Goal: Task Accomplishment & Management: Manage account settings

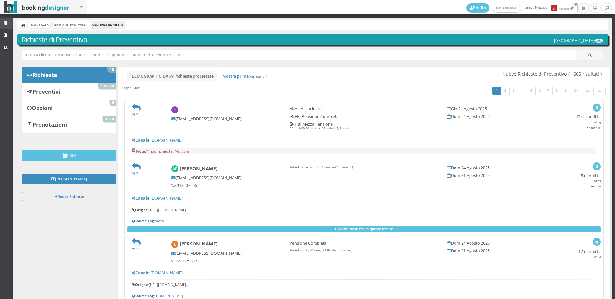
click at [7, 24] on icon at bounding box center [6, 23] width 5 height 4
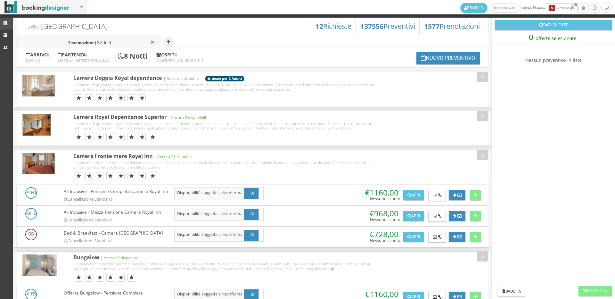
click at [2, 23] on link "Strutture" at bounding box center [6, 24] width 13 height 12
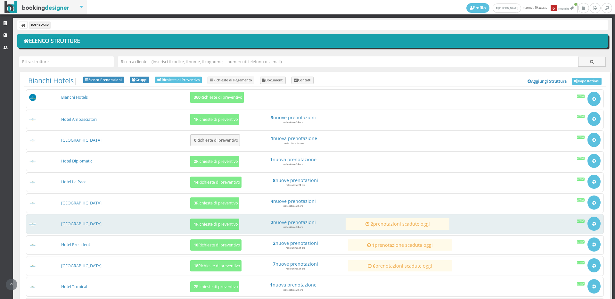
scroll to position [61, 0]
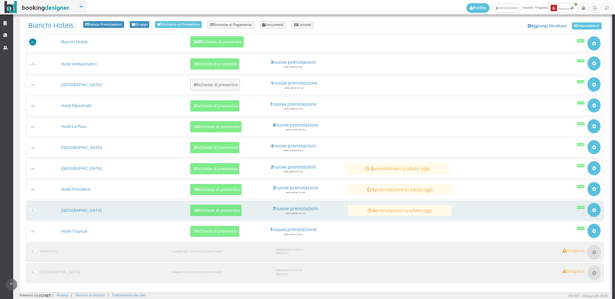
click at [85, 205] on div "Hotel Royal Inn 18 Richieste di preventivo 7 nuove prenotazioni nelle ultime 24…" at bounding box center [315, 210] width 578 height 20
click at [83, 207] on link "[GEOGRAPHIC_DATA]" at bounding box center [81, 209] width 40 height 5
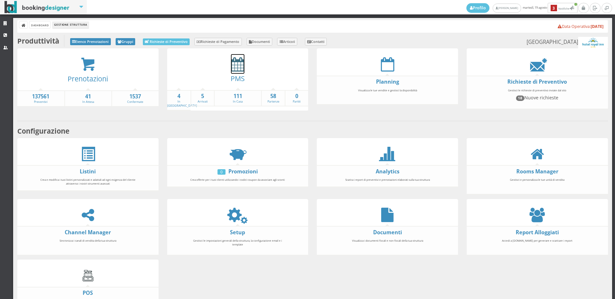
click at [236, 67] on icon at bounding box center [237, 64] width 13 height 14
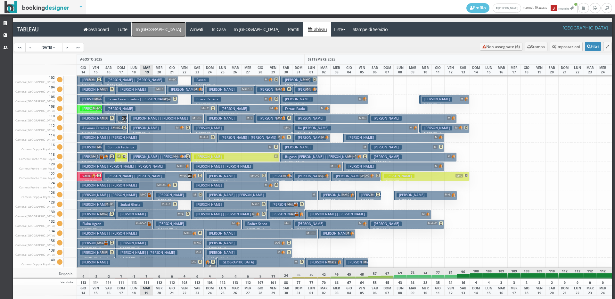
click at [145, 30] on a=pms-arrival-reservations"] "In Arrivo" at bounding box center [159, 29] width 54 height 14
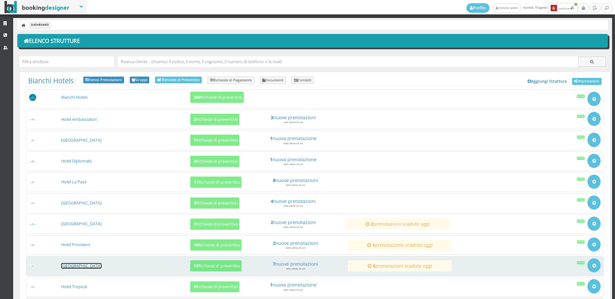
click at [79, 264] on link "[GEOGRAPHIC_DATA]" at bounding box center [81, 265] width 40 height 5
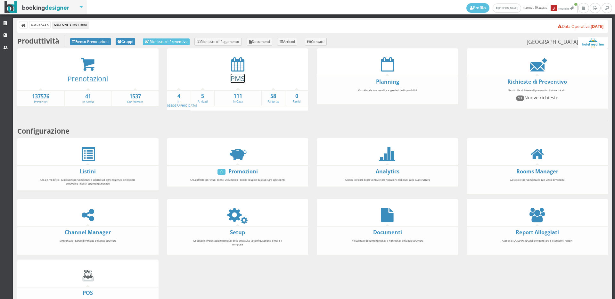
click at [230, 78] on link "PMS" at bounding box center [237, 78] width 14 height 9
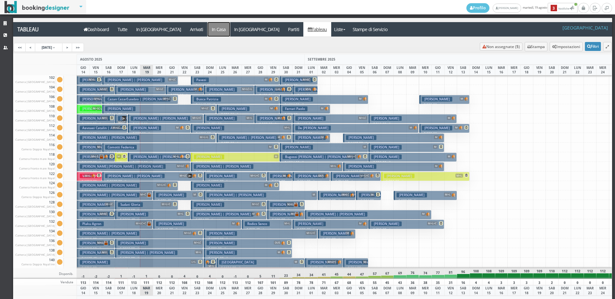
click at [207, 31] on a=pms-instay-reservations"] "In Casa" at bounding box center [218, 29] width 22 height 14
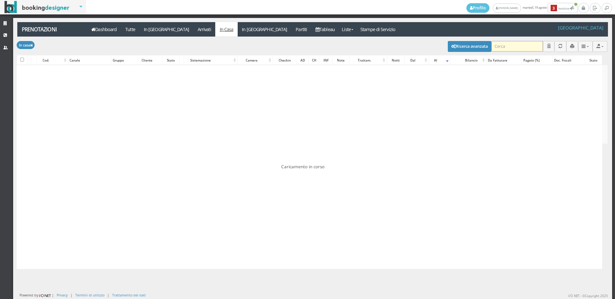
click at [507, 48] on input "search" at bounding box center [517, 46] width 52 height 11
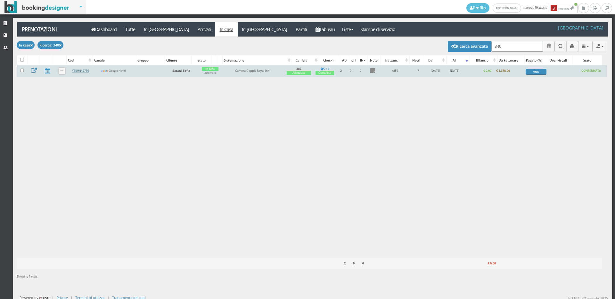
type input "340"
click at [76, 70] on link "Y5B9N42756" at bounding box center [80, 71] width 17 height 4
